Goal: Task Accomplishment & Management: Manage account settings

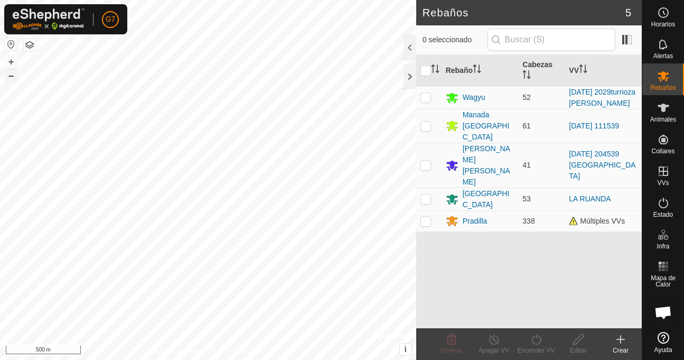
click at [15, 78] on button "–" at bounding box center [11, 75] width 13 height 13
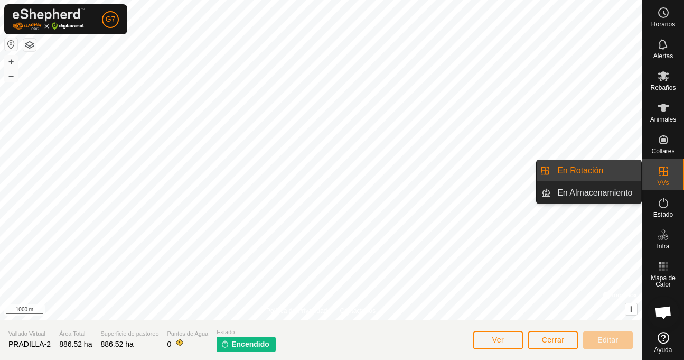
click at [652, 182] on div "VVs" at bounding box center [664, 175] width 42 height 32
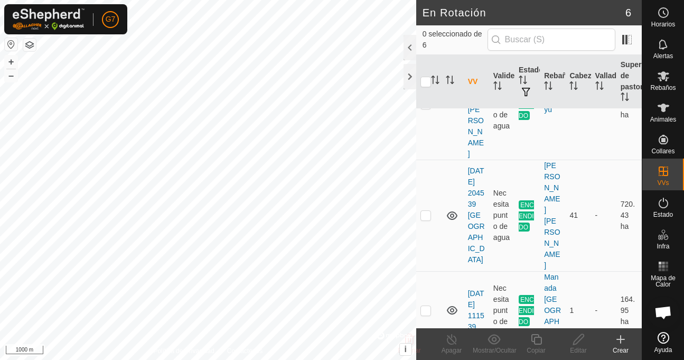
scroll to position [85, 0]
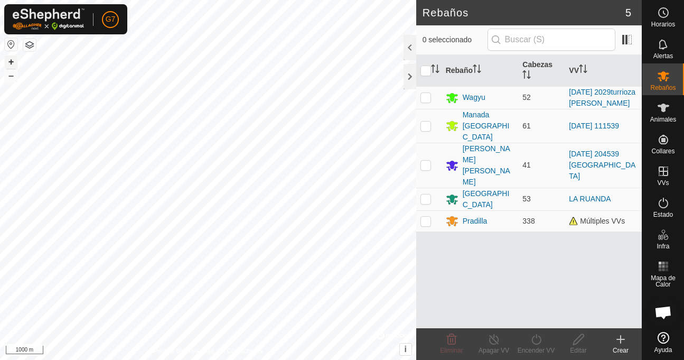
click at [11, 61] on button "+" at bounding box center [11, 61] width 13 height 13
click at [13, 79] on button "–" at bounding box center [11, 75] width 13 height 13
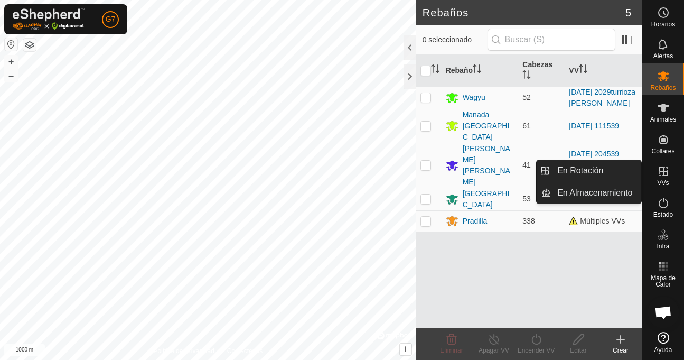
click at [661, 173] on icon at bounding box center [663, 171] width 13 height 13
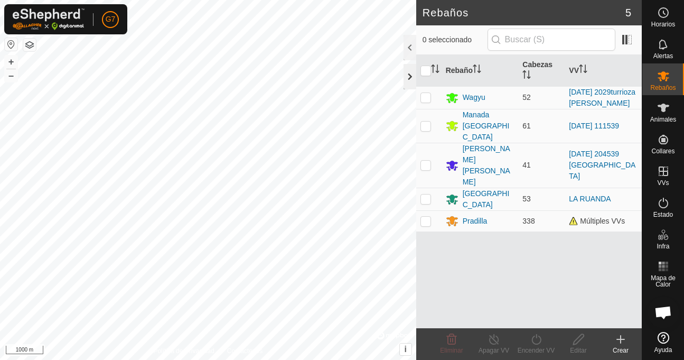
click at [406, 79] on div at bounding box center [410, 76] width 13 height 25
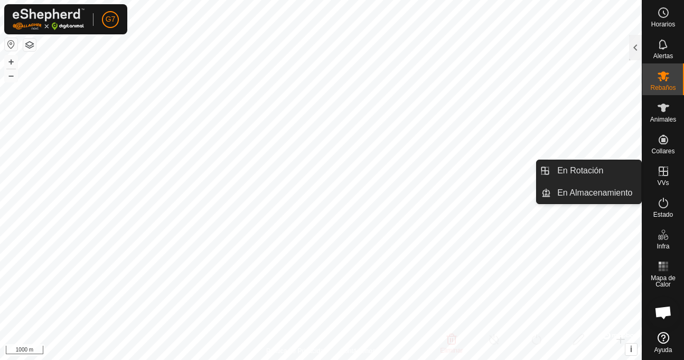
click at [660, 177] on icon at bounding box center [663, 171] width 13 height 13
click at [584, 169] on link "En Rotación" at bounding box center [596, 170] width 90 height 21
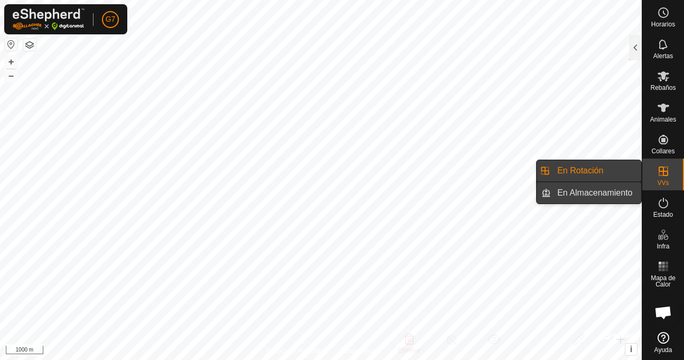
click at [581, 194] on link "En Almacenamiento" at bounding box center [596, 192] width 90 height 21
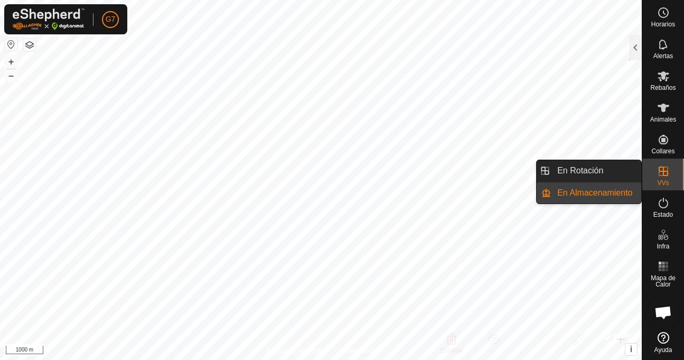
click at [662, 170] on icon at bounding box center [663, 171] width 13 height 13
click at [596, 166] on link "En Rotación" at bounding box center [596, 170] width 90 height 21
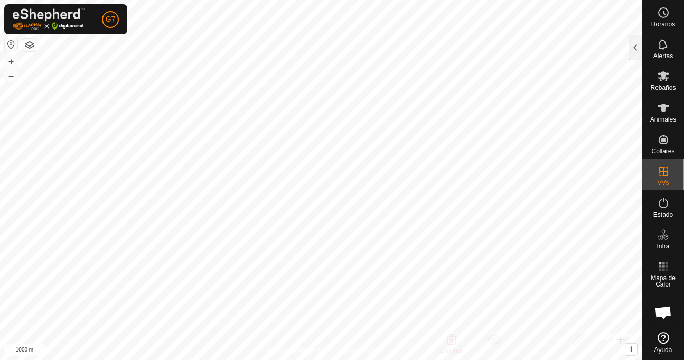
click at [596, 166] on span "En Rotación" at bounding box center [581, 170] width 46 height 13
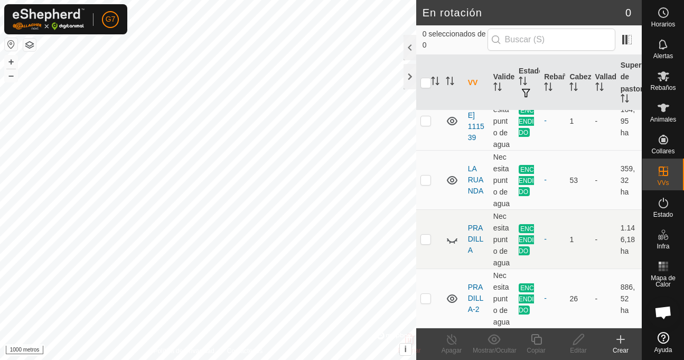
scroll to position [290, 0]
click at [451, 294] on icon at bounding box center [452, 298] width 11 height 8
click at [451, 292] on icon at bounding box center [452, 298] width 13 height 13
click at [451, 233] on icon at bounding box center [452, 239] width 13 height 13
click at [474, 289] on font "[PERSON_NAME]-2" at bounding box center [476, 298] width 16 height 31
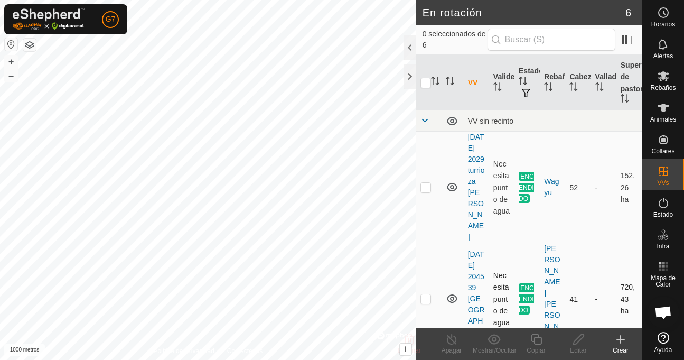
click at [423, 294] on p-checkbox at bounding box center [426, 298] width 11 height 8
click at [425, 294] on p-checkbox at bounding box center [426, 298] width 11 height 8
checkbox input "false"
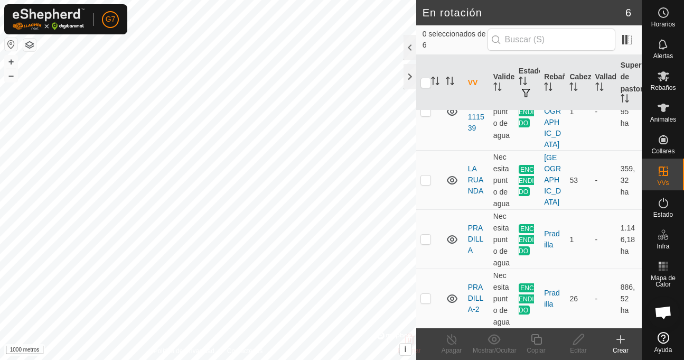
scroll to position [290, 0]
click at [423, 294] on p-checkbox at bounding box center [426, 298] width 11 height 8
checkbox input "true"
click at [452, 342] on icon at bounding box center [451, 339] width 13 height 13
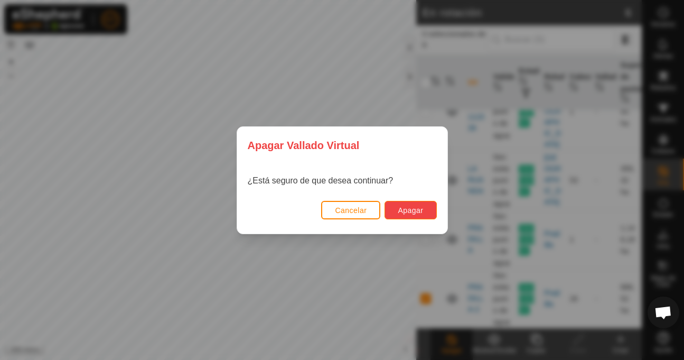
click at [421, 212] on font "Apagar" at bounding box center [410, 210] width 25 height 8
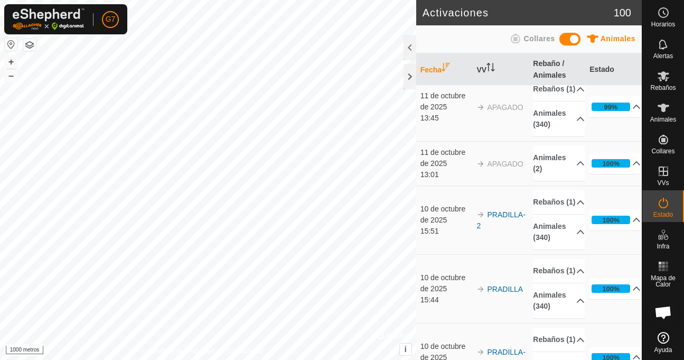
scroll to position [211, 0]
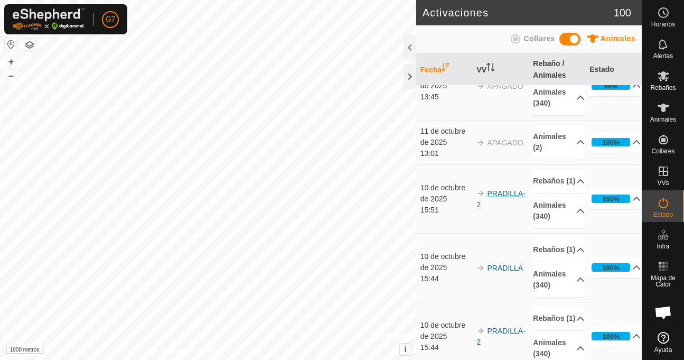
click at [497, 209] on font "[PERSON_NAME]-2" at bounding box center [501, 199] width 49 height 20
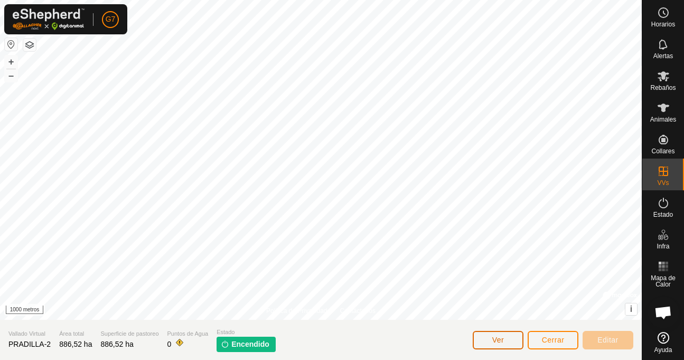
click at [488, 341] on button "Ver" at bounding box center [498, 340] width 51 height 18
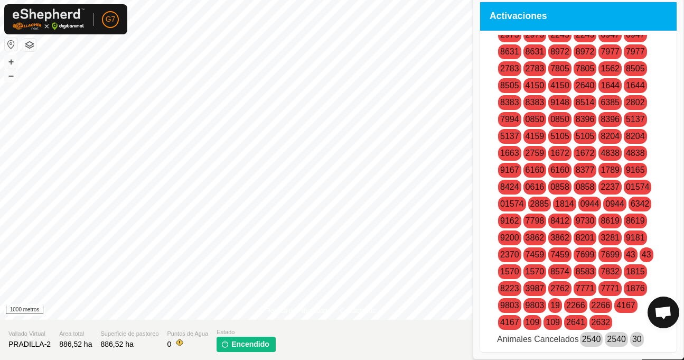
scroll to position [1691, 0]
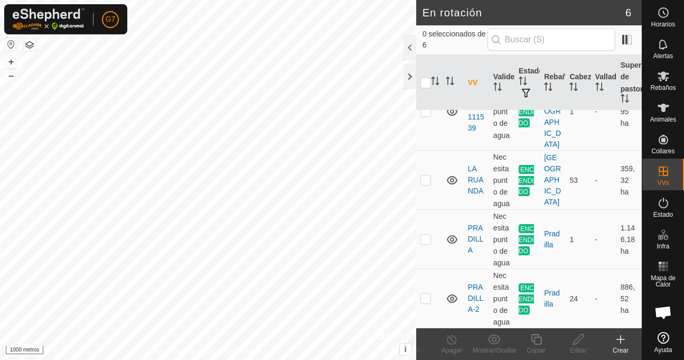
scroll to position [290, 0]
click at [426, 294] on p-checkbox at bounding box center [426, 298] width 11 height 8
checkbox input "false"
click at [423, 235] on p-checkbox at bounding box center [426, 239] width 11 height 8
checkbox input "false"
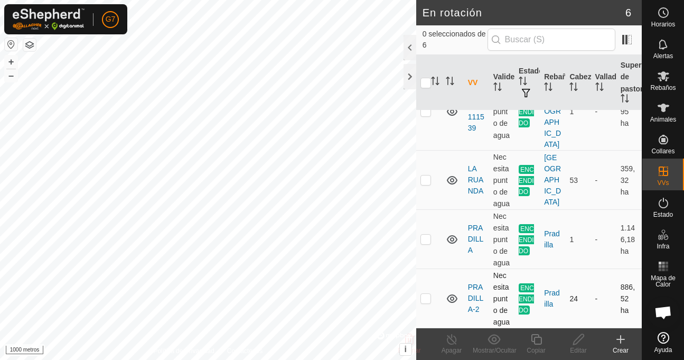
click at [428, 294] on p-checkbox at bounding box center [426, 298] width 11 height 8
checkbox input "true"
click at [424, 235] on p-checkbox at bounding box center [426, 239] width 11 height 8
checkbox input "true"
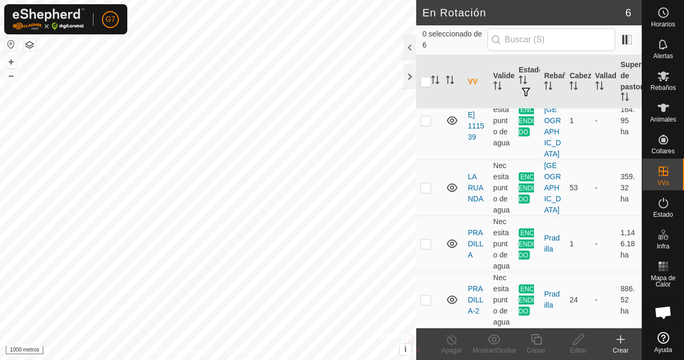
scroll to position [271, 0]
click at [424, 298] on p-checkbox at bounding box center [426, 299] width 11 height 8
checkbox input "true"
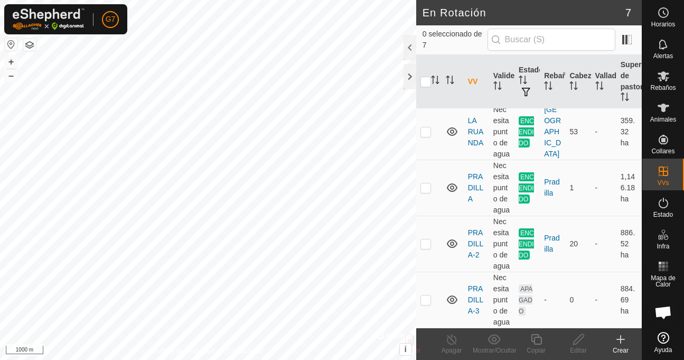
scroll to position [338, 0]
click at [426, 296] on p-checkbox at bounding box center [426, 299] width 11 height 8
checkbox input "true"
click at [452, 293] on icon at bounding box center [452, 299] width 13 height 13
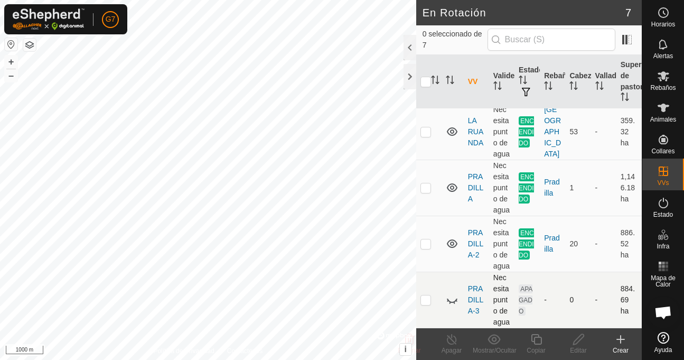
click at [452, 293] on icon at bounding box center [452, 299] width 13 height 13
click at [426, 295] on p-checkbox at bounding box center [426, 299] width 11 height 8
checkbox input "true"
click at [575, 346] on div "Editar" at bounding box center [579, 351] width 42 height 10
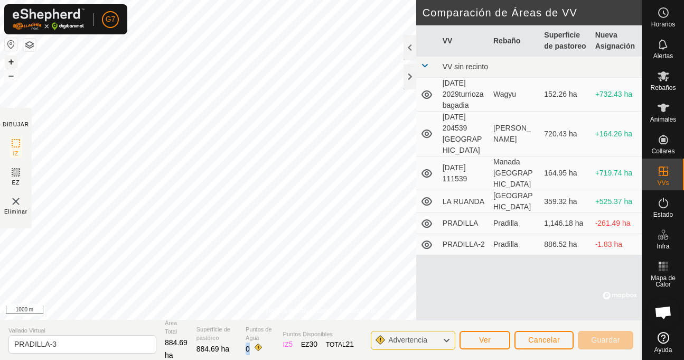
click at [6, 62] on button "+" at bounding box center [11, 61] width 13 height 13
click at [453, 213] on div "Política de Privacidad Contáctenos PRADILLA-3 Estado: APAGADO Tipo: Zona de Inc…" at bounding box center [321, 180] width 642 height 360
click at [8, 77] on button "–" at bounding box center [11, 75] width 13 height 13
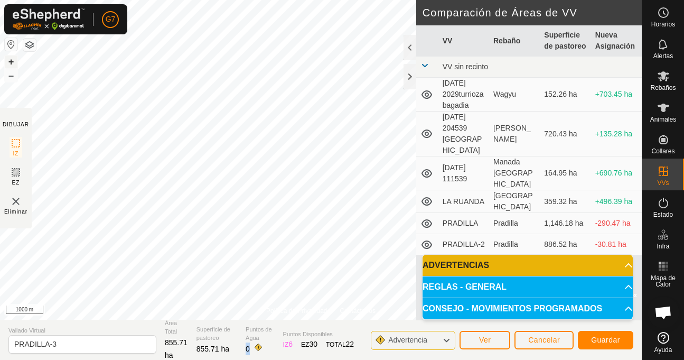
click at [12, 61] on button "+" at bounding box center [11, 61] width 13 height 13
click at [12, 58] on button "+" at bounding box center [11, 61] width 13 height 13
click at [11, 59] on button "+" at bounding box center [11, 61] width 13 height 13
click at [8, 60] on button "+" at bounding box center [11, 61] width 13 height 13
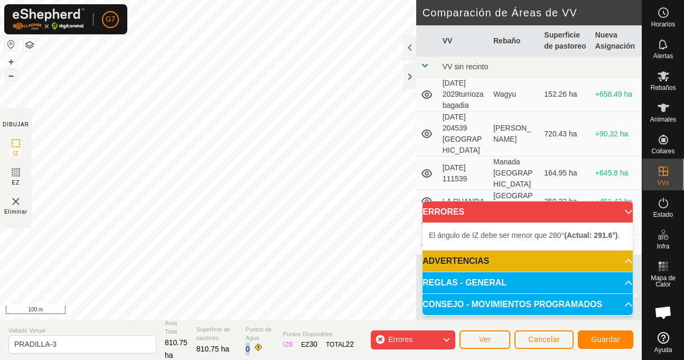
click at [6, 79] on button "–" at bounding box center [11, 75] width 13 height 13
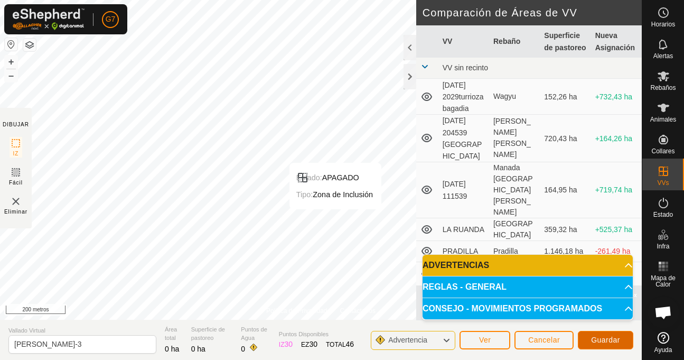
click at [609, 341] on font "Guardar" at bounding box center [605, 340] width 29 height 8
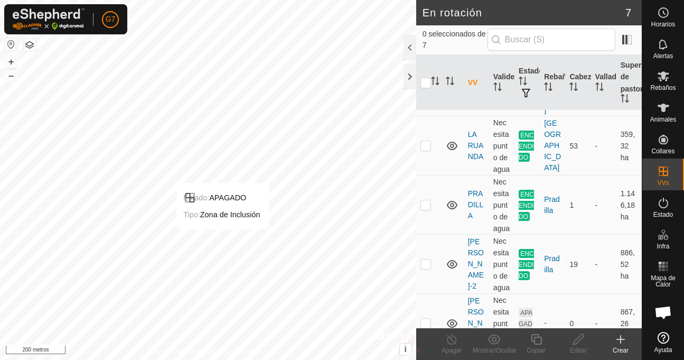
scroll to position [361, 0]
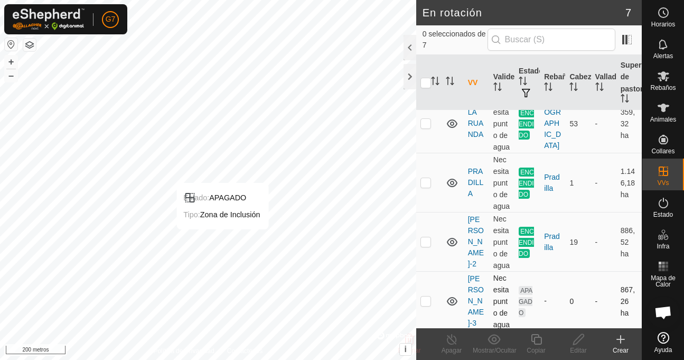
click at [449, 295] on icon at bounding box center [452, 301] width 13 height 13
click at [424, 296] on p-checkbox at bounding box center [426, 300] width 11 height 8
checkbox input "true"
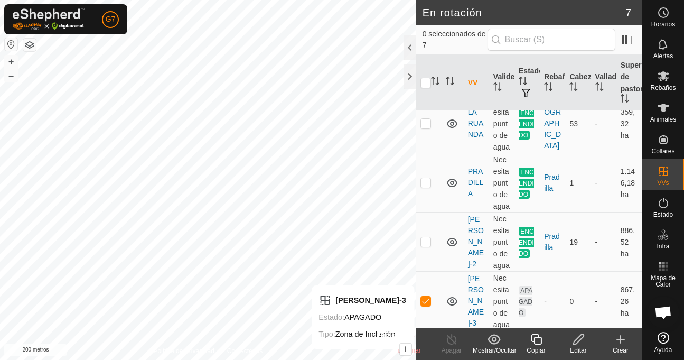
click at [425, 359] on div "En rotación 7 0 seleccionados de 7 VV Validez Estado Rebaño Cabezas Vallado Sup…" at bounding box center [321, 180] width 642 height 360
click at [10, 78] on font "–" at bounding box center [10, 75] width 5 height 11
checkbox input "true"
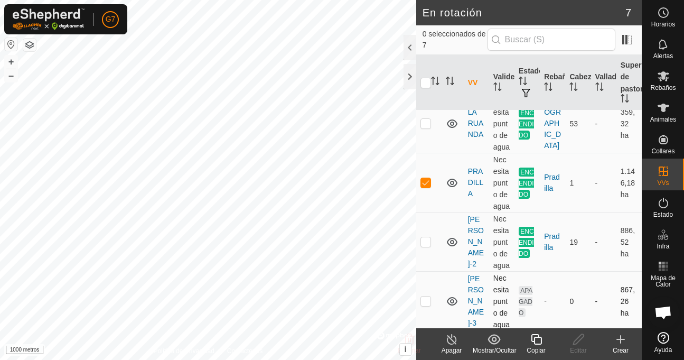
click at [428, 296] on p-checkbox at bounding box center [426, 300] width 11 height 8
checkbox input "true"
click at [424, 178] on p-checkbox at bounding box center [426, 182] width 11 height 8
checkbox input "false"
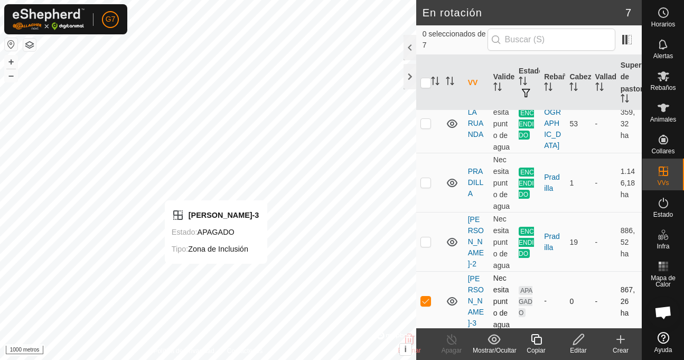
checkbox input "true"
checkbox input "false"
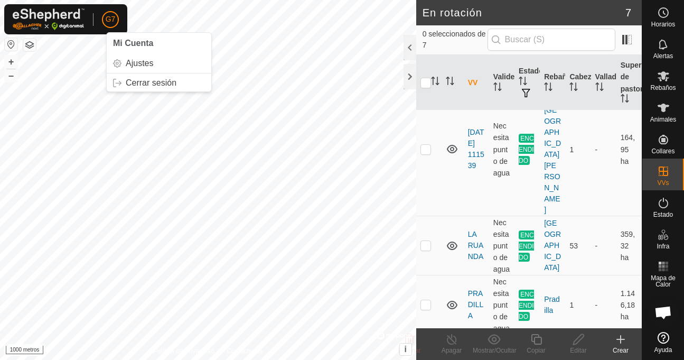
scroll to position [361, 0]
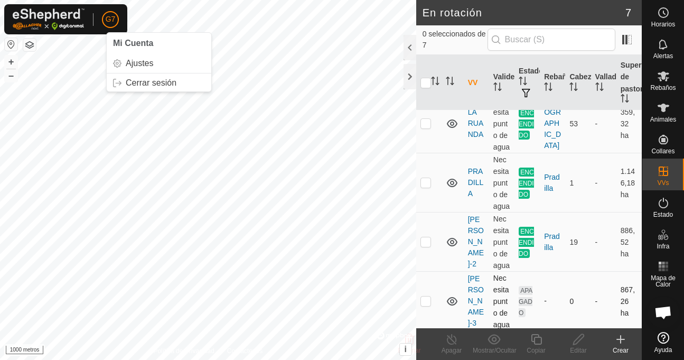
click at [426, 296] on p-checkbox at bounding box center [426, 300] width 11 height 8
checkbox input "true"
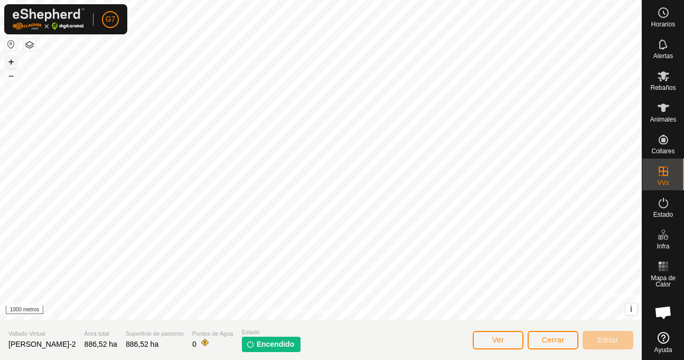
click at [8, 59] on font "+" at bounding box center [11, 61] width 6 height 11
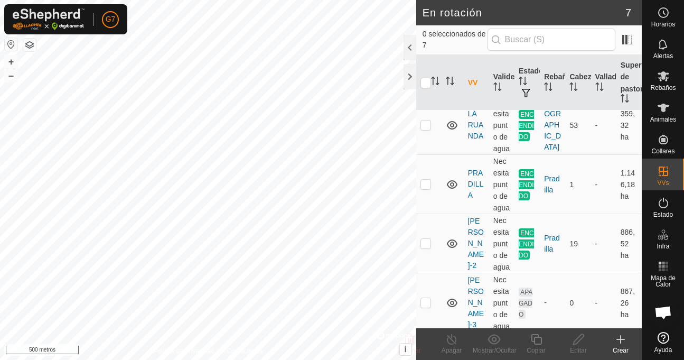
scroll to position [361, 0]
click at [426, 296] on p-checkbox at bounding box center [426, 300] width 11 height 8
checkbox input "true"
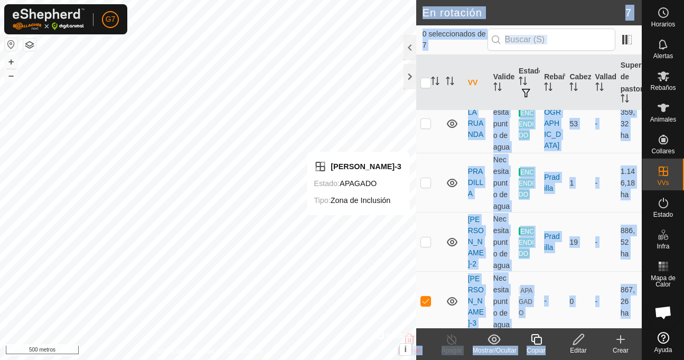
drag, startPoint x: 679, startPoint y: 359, endPoint x: 580, endPoint y: 344, distance: 100.1
click at [580, 344] on div "Horarios Alertas Rebaños Animales Collares VVs Estado Infra Mapa de Calor Ayuda…" at bounding box center [342, 180] width 684 height 360
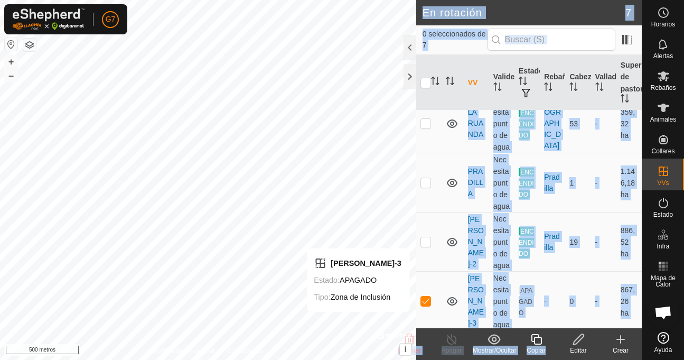
click at [575, 344] on icon at bounding box center [578, 339] width 13 height 13
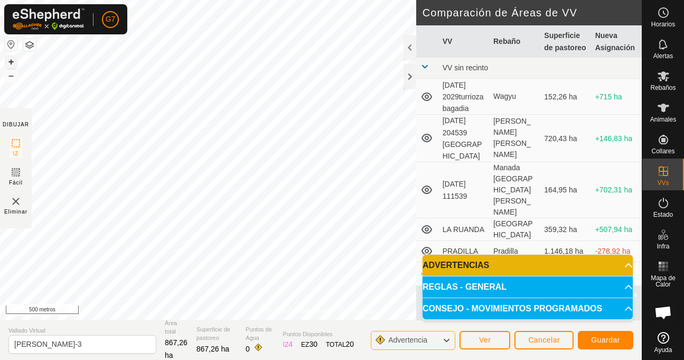
click at [8, 60] on font "+" at bounding box center [11, 61] width 6 height 11
click at [599, 338] on font "Guardar" at bounding box center [605, 340] width 29 height 8
